Goal: Task Accomplishment & Management: Manage account settings

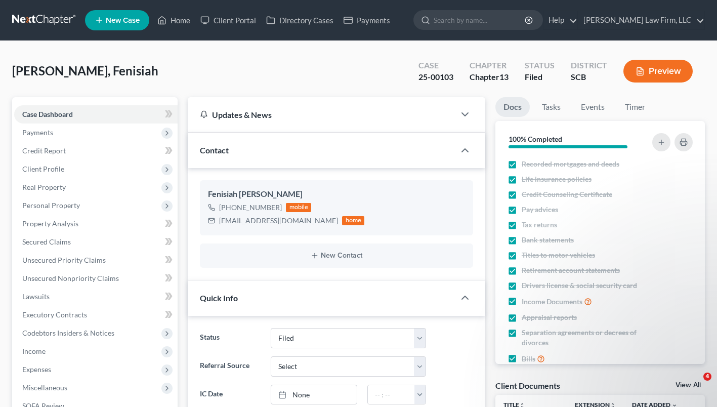
select select "2"
select select "3"
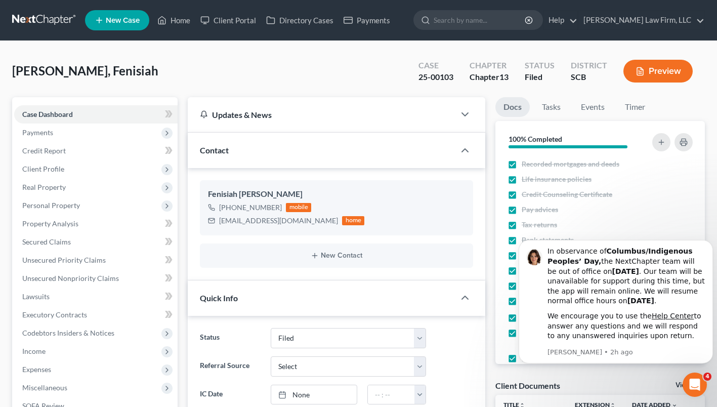
click at [53, 22] on link at bounding box center [44, 20] width 65 height 18
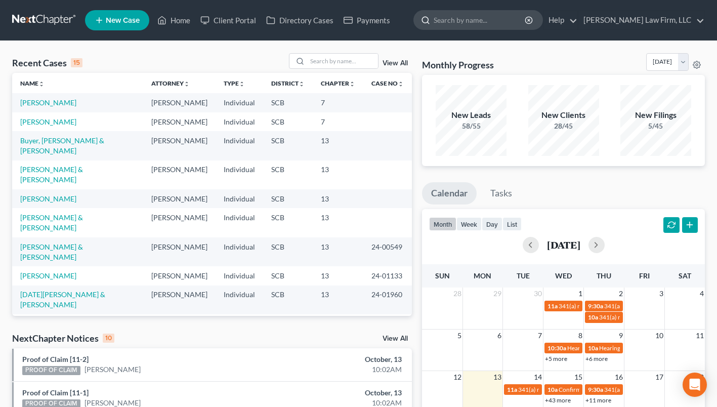
click at [465, 28] on input "search" at bounding box center [479, 20] width 93 height 19
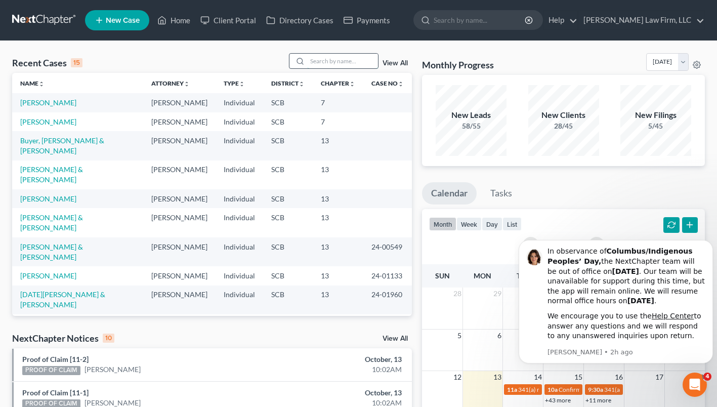
click at [359, 59] on input "search" at bounding box center [342, 61] width 71 height 15
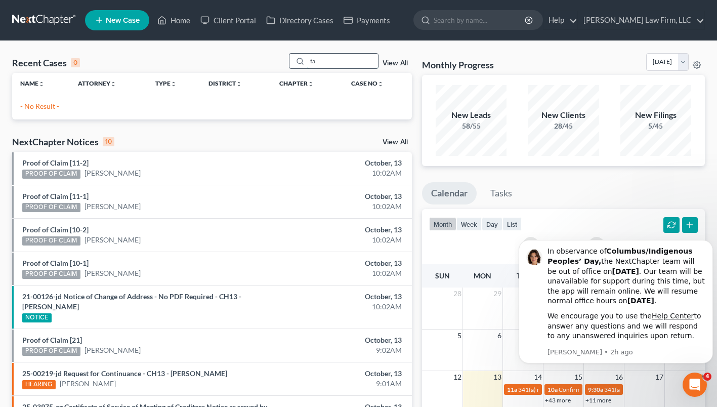
type input "t"
type input "[PERSON_NAME]"
click at [213, 64] on div "Recent Cases 0 [PERSON_NAME] View All" at bounding box center [211, 63] width 399 height 20
click at [36, 27] on link at bounding box center [44, 20] width 65 height 18
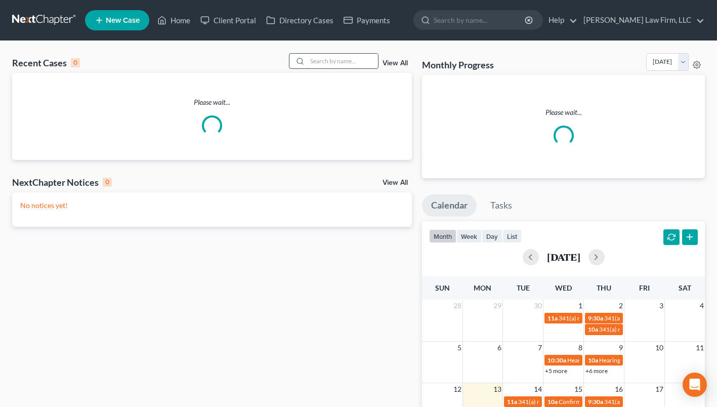
click at [358, 60] on input "search" at bounding box center [342, 61] width 71 height 15
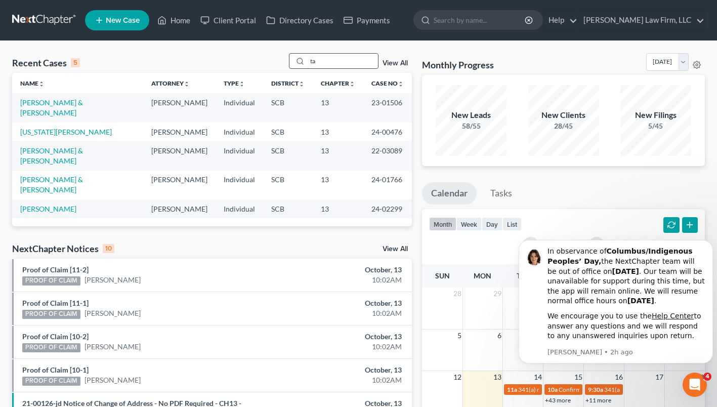
type input "t"
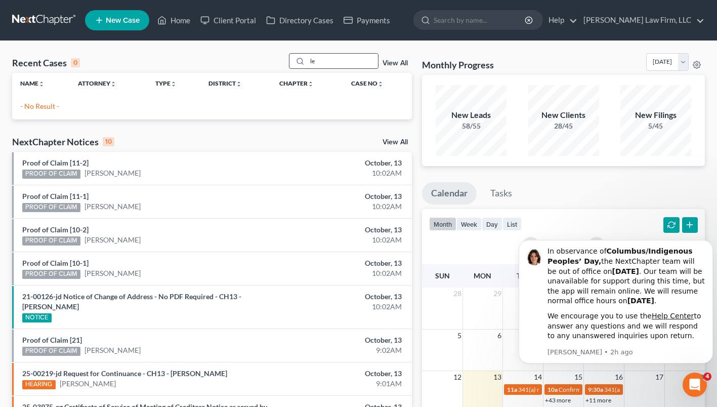
type input "l"
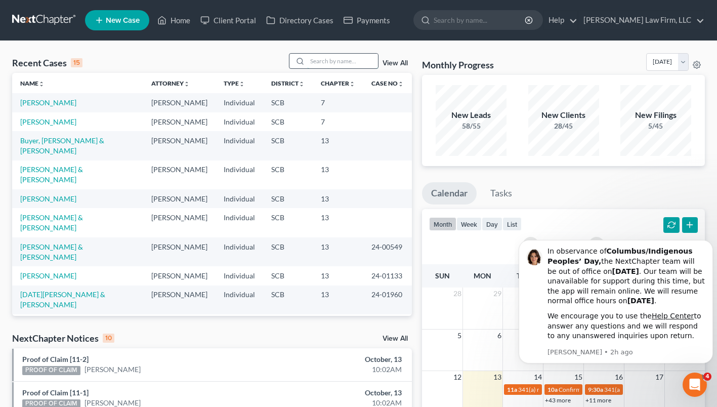
click at [358, 59] on input "search" at bounding box center [342, 61] width 71 height 15
click at [365, 58] on input "search" at bounding box center [342, 61] width 71 height 15
click at [347, 60] on input "search" at bounding box center [342, 61] width 71 height 15
type input "burgess"
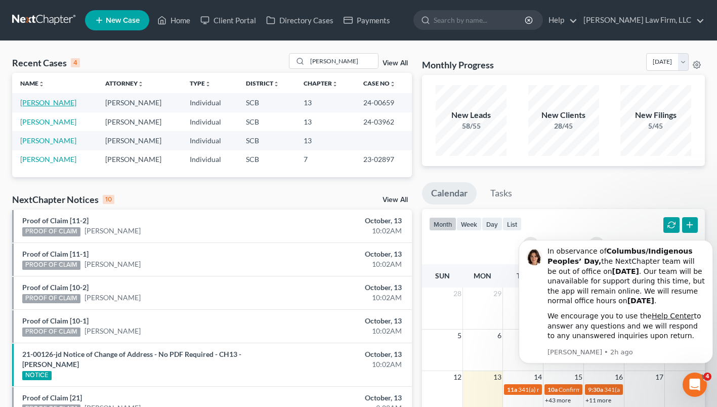
click at [61, 105] on link "Burgess, Verniki" at bounding box center [48, 102] width 56 height 9
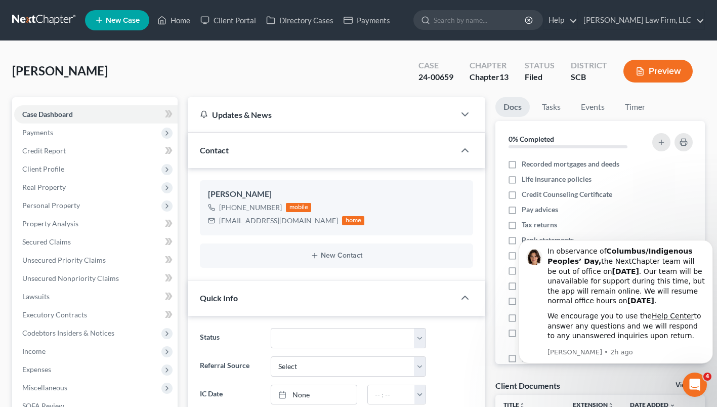
select select "3"
click at [50, 165] on span "Client Profile" at bounding box center [43, 168] width 42 height 9
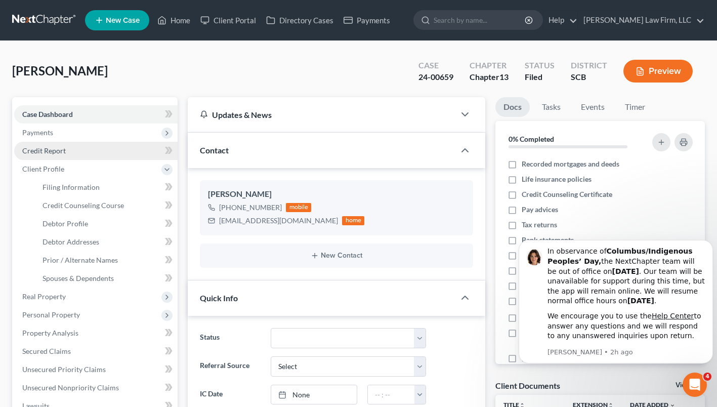
click at [55, 150] on span "Credit Report" at bounding box center [43, 150] width 43 height 9
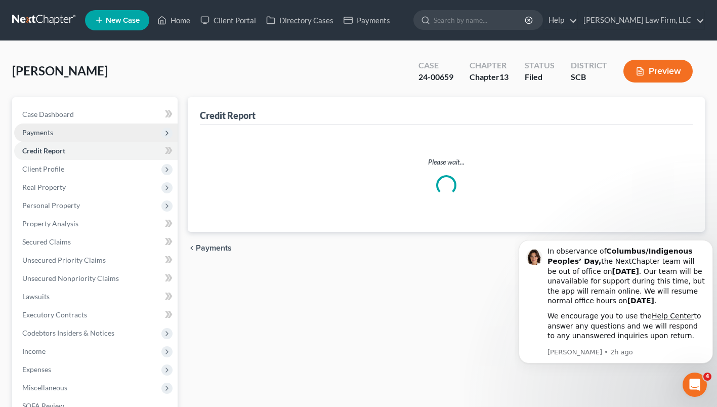
click at [49, 135] on span "Payments" at bounding box center [37, 132] width 31 height 9
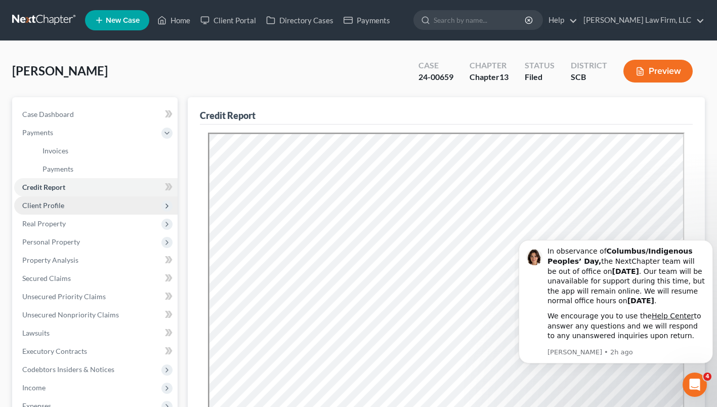
click at [59, 211] on span "Client Profile" at bounding box center [95, 205] width 163 height 18
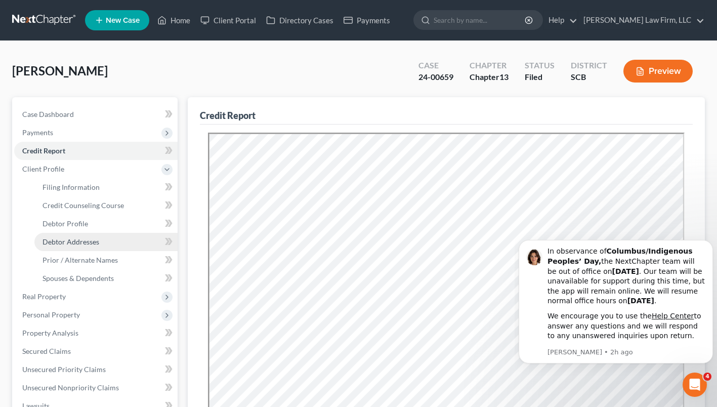
click at [87, 246] on link "Debtor Addresses" at bounding box center [105, 242] width 143 height 18
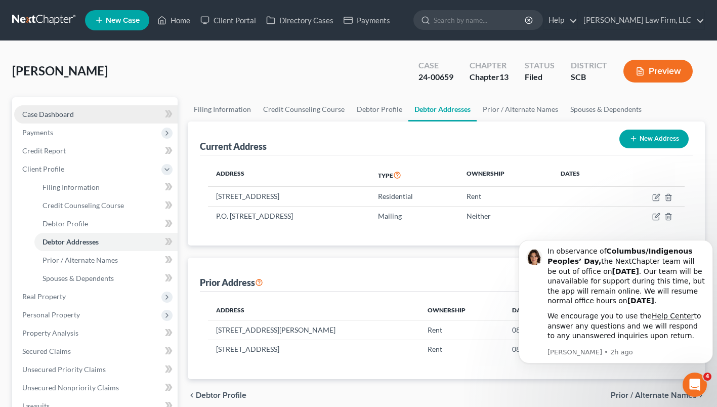
click at [58, 117] on span "Case Dashboard" at bounding box center [48, 114] width 52 height 9
select select "3"
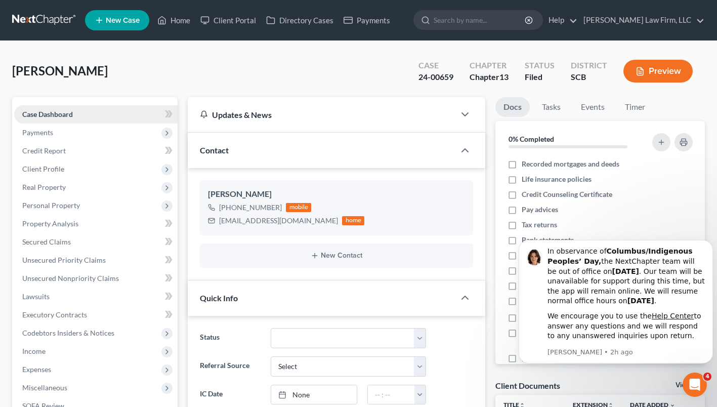
scroll to position [424, 0]
click at [81, 132] on span "Payments" at bounding box center [95, 132] width 163 height 18
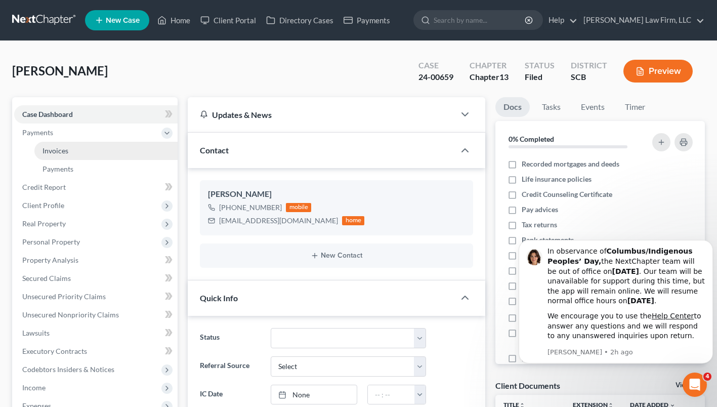
click at [76, 155] on link "Invoices" at bounding box center [105, 151] width 143 height 18
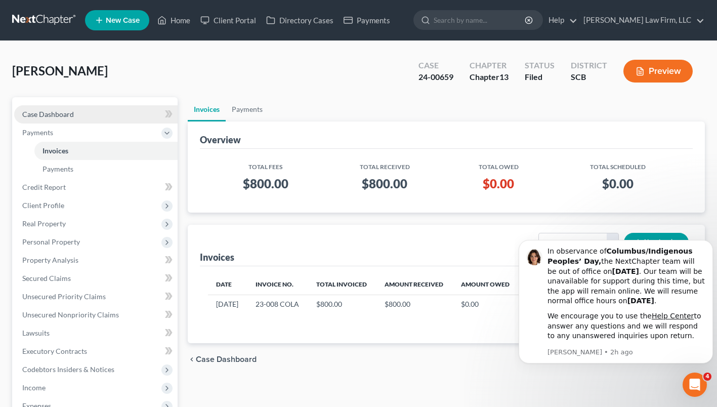
click at [66, 116] on span "Case Dashboard" at bounding box center [48, 114] width 52 height 9
select select "3"
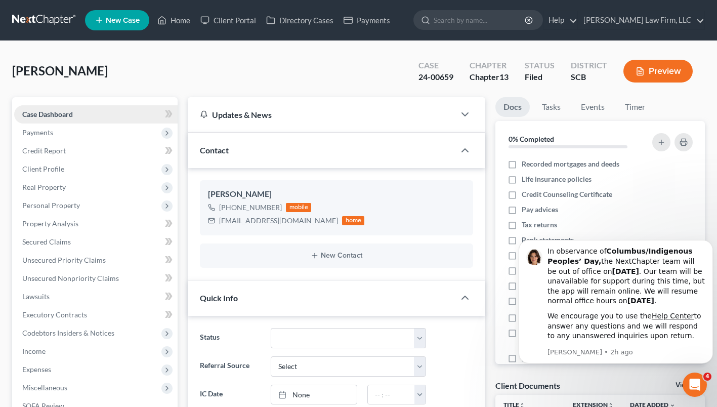
scroll to position [424, 0]
drag, startPoint x: 219, startPoint y: 220, endPoint x: 281, endPoint y: 219, distance: 61.2
click at [281, 219] on div "vniki17@gmail.com home" at bounding box center [286, 220] width 156 height 13
copy div "vniki17@gmail.com"
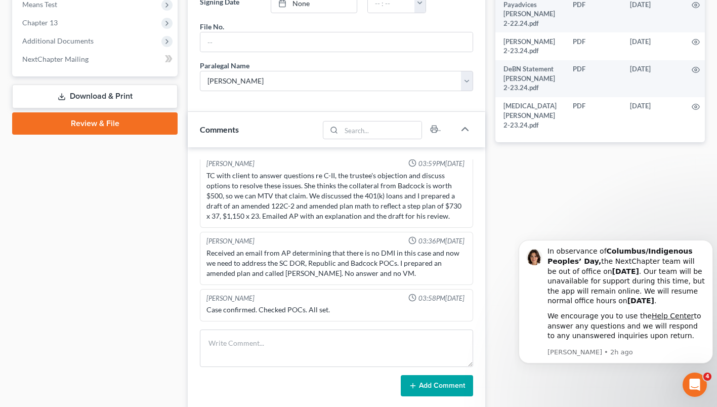
scroll to position [458, 0]
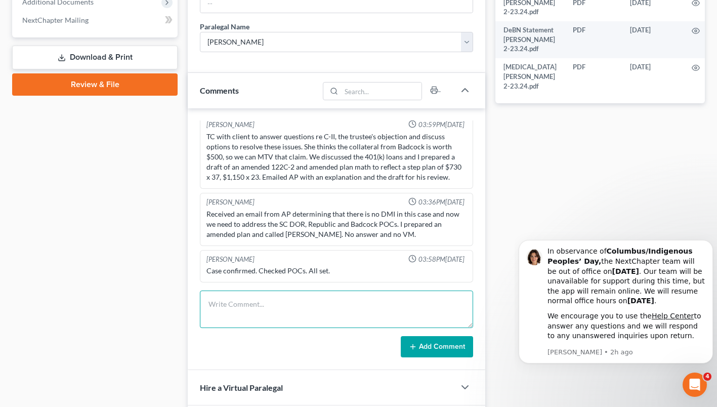
click at [330, 310] on textarea at bounding box center [336, 308] width 273 height 37
paste textarea "called and emailed the client to schedule an appointment to come in and speak w…"
click at [211, 302] on textarea "called and emailed the client to schedule an appointment to come in and speak w…" at bounding box center [336, 308] width 273 height 37
click at [297, 302] on textarea "Called and emailed the client to schedule an appointment to come in and speak w…" at bounding box center [336, 308] width 273 height 37
type textarea "Called and emailed the client to schedule an appointment to come in and speak w…"
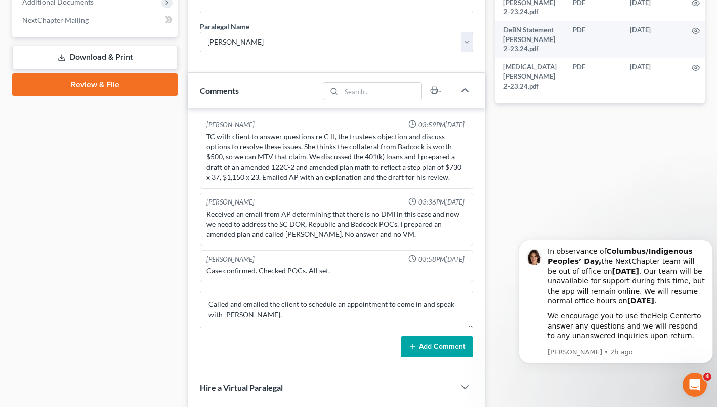
click at [455, 344] on button "Add Comment" at bounding box center [437, 346] width 72 height 21
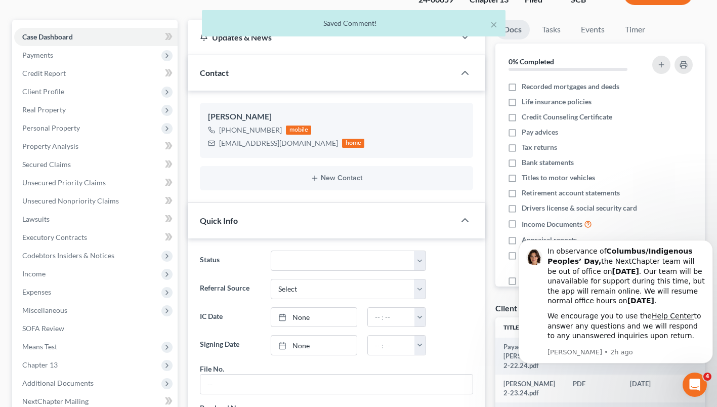
scroll to position [0, 0]
